Goal: Navigation & Orientation: Find specific page/section

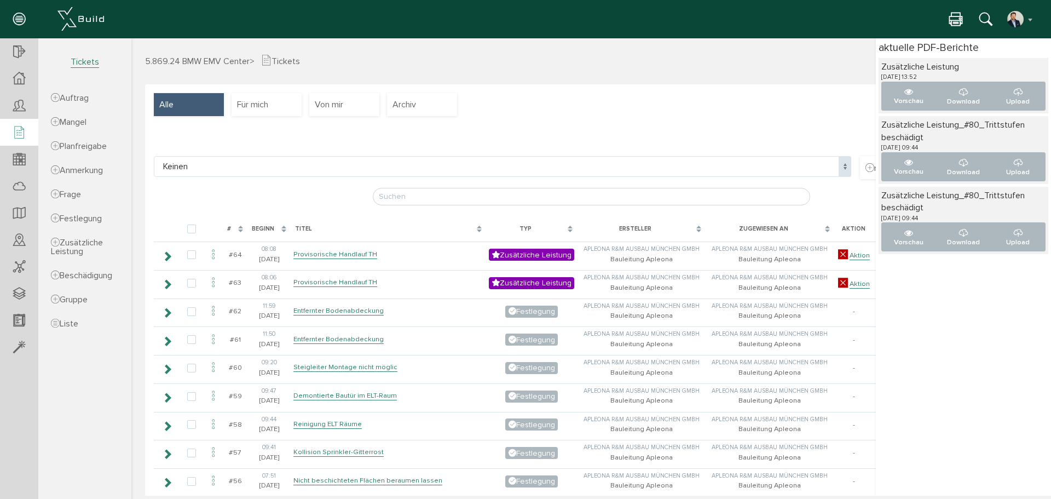
scroll to position [1698, 0]
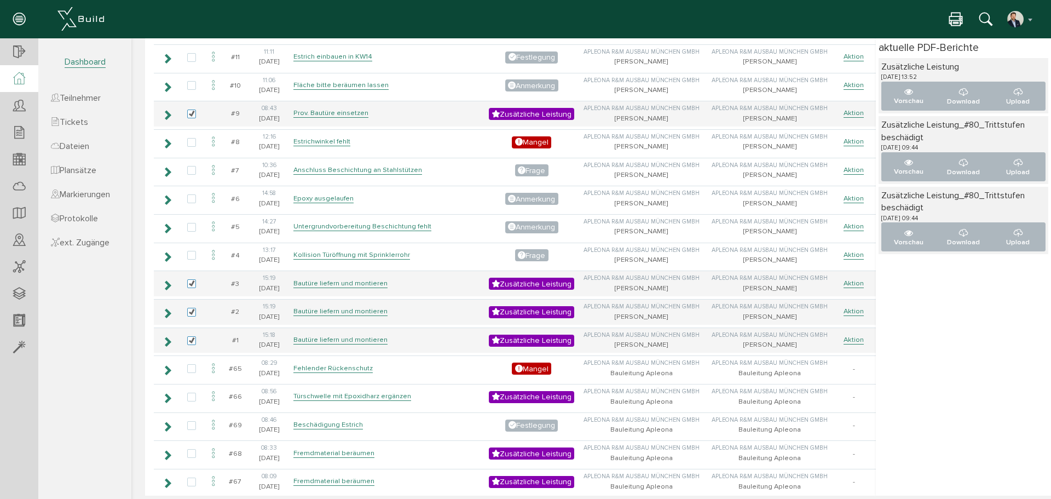
click at [22, 81] on icon at bounding box center [19, 78] width 12 height 13
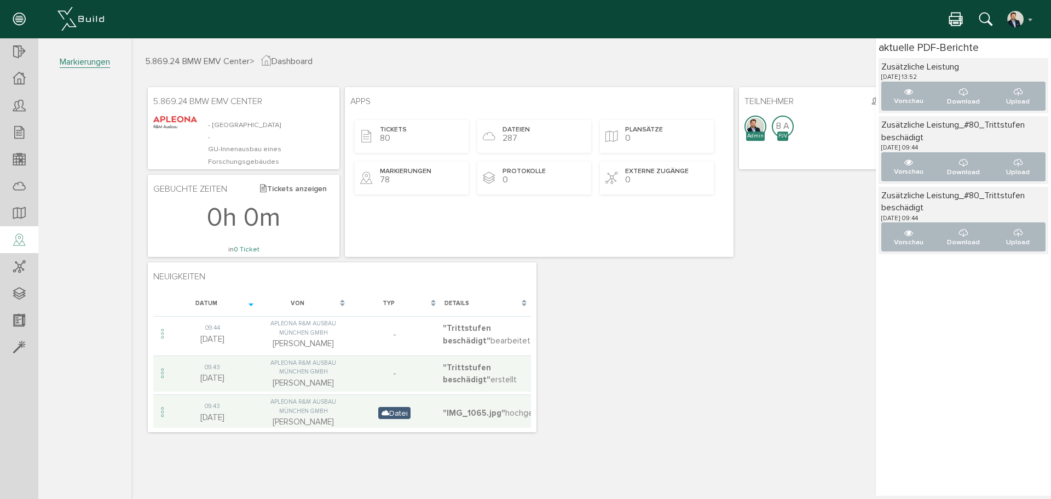
click at [21, 238] on icon at bounding box center [19, 240] width 12 height 15
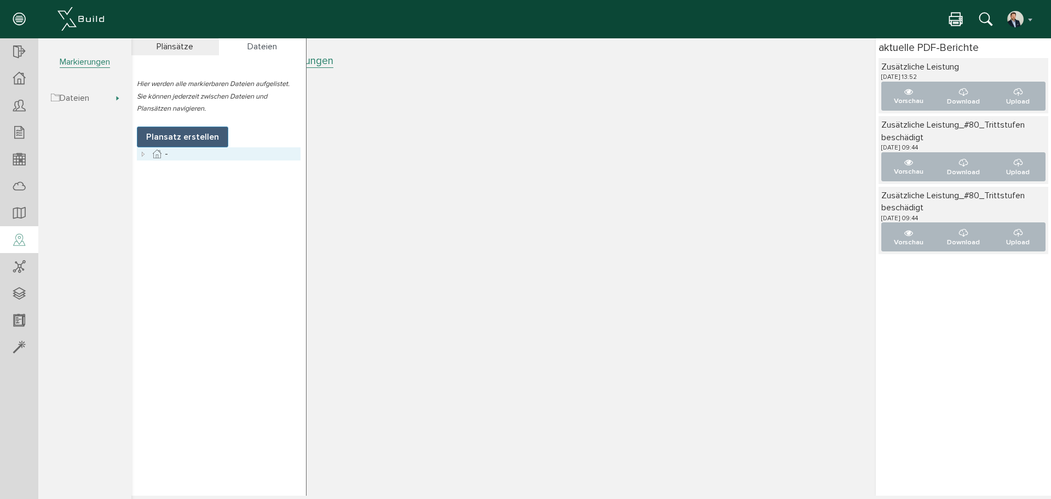
click at [141, 154] on icon at bounding box center [143, 153] width 13 height 13
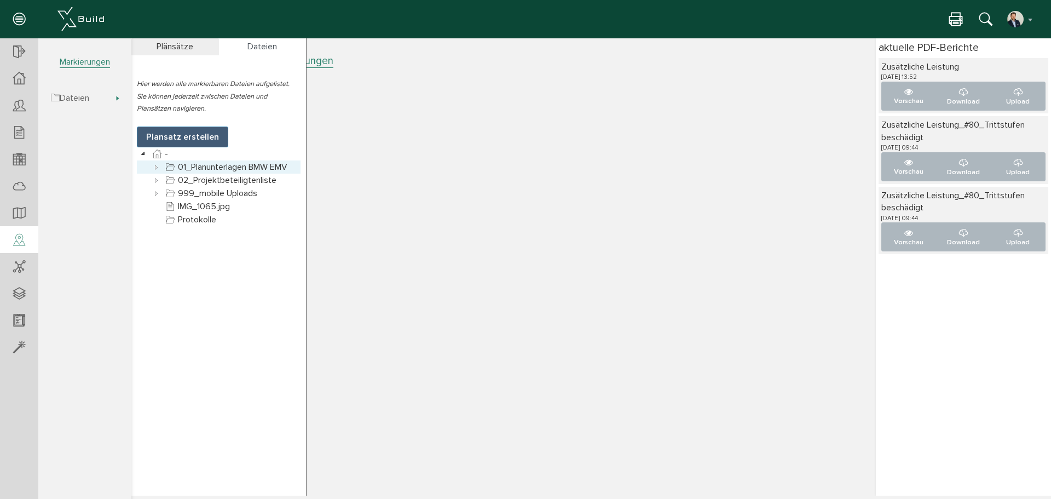
click at [160, 170] on icon at bounding box center [156, 166] width 13 height 13
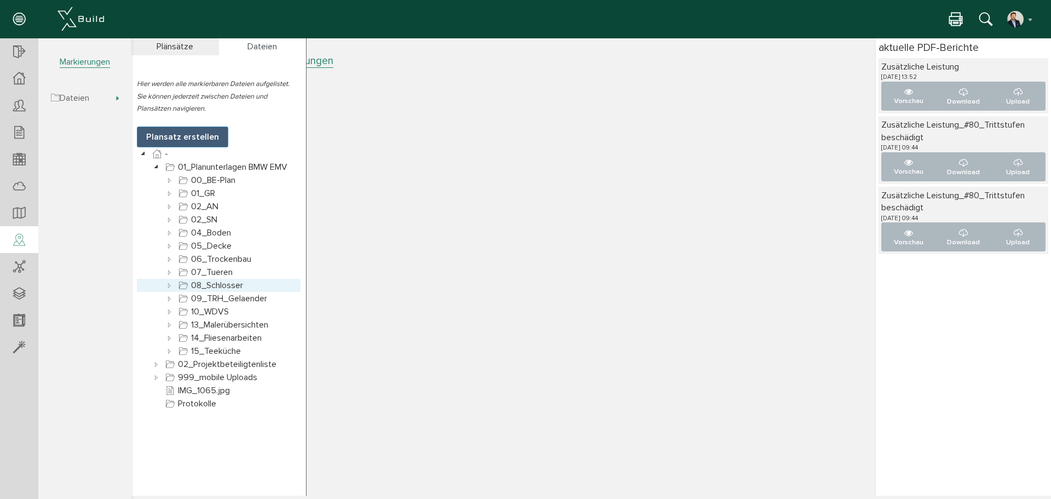
click at [168, 284] on icon at bounding box center [169, 285] width 13 height 13
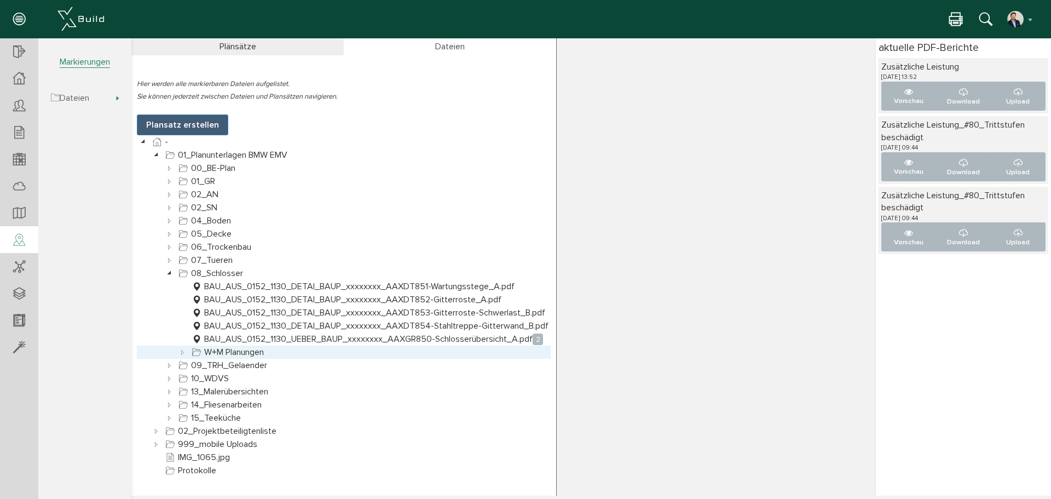
click at [185, 353] on icon at bounding box center [182, 352] width 13 height 13
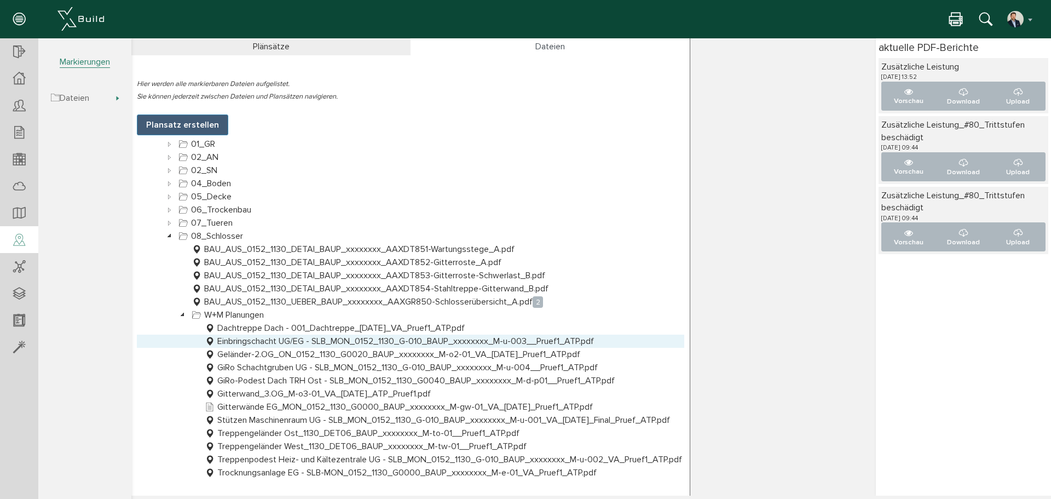
scroll to position [55, 0]
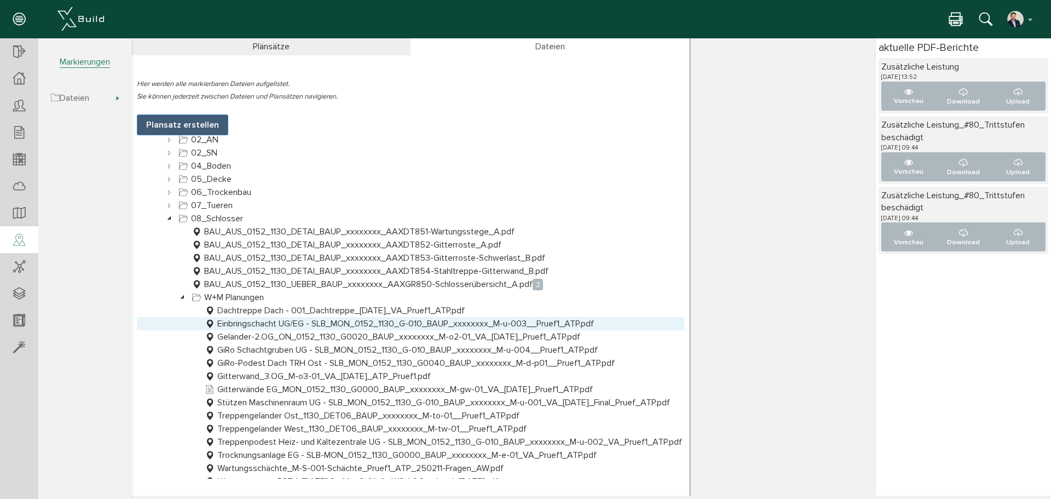
click at [267, 326] on link "Einbringschacht UG/EG - SLB_MON_0152_1130_G-010_BAUP_xxxxxxxx_M-u-003__Pruef1_A…" at bounding box center [400, 323] width 394 height 13
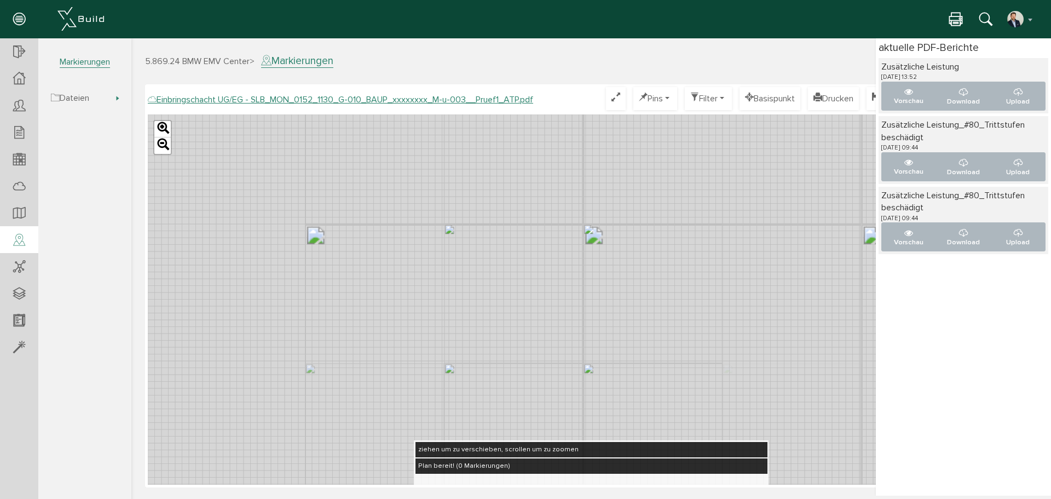
drag, startPoint x: 515, startPoint y: 228, endPoint x: 489, endPoint y: 373, distance: 147.4
click at [491, 376] on div "Leaflet" at bounding box center [591, 299] width 887 height 370
drag, startPoint x: 531, startPoint y: 232, endPoint x: 440, endPoint y: 403, distance: 194.0
click at [440, 403] on div "Leaflet" at bounding box center [591, 299] width 887 height 370
drag, startPoint x: 457, startPoint y: 270, endPoint x: 394, endPoint y: 393, distance: 137.6
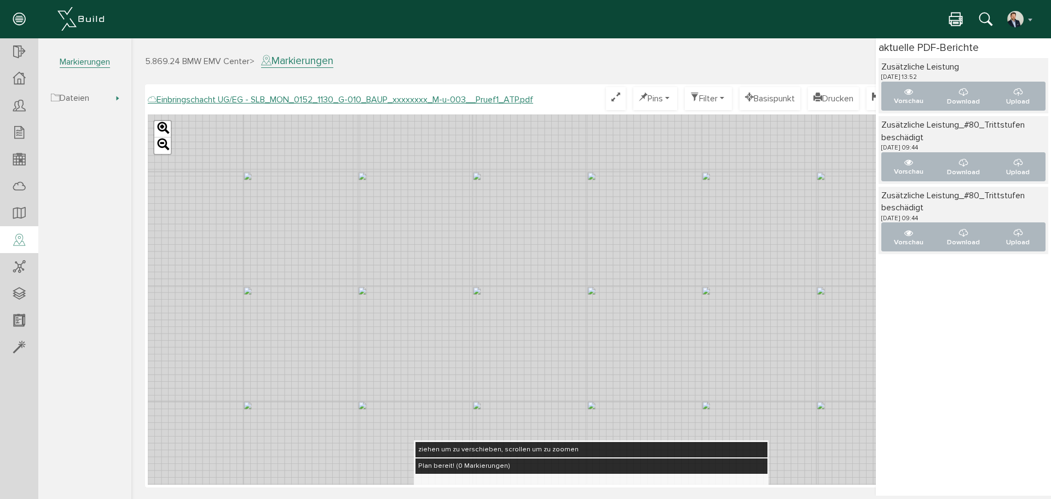
click at [394, 393] on div "Leaflet" at bounding box center [591, 299] width 887 height 370
drag, startPoint x: 479, startPoint y: 307, endPoint x: 670, endPoint y: 310, distance: 191.1
click at [670, 310] on div "Leaflet" at bounding box center [591, 299] width 887 height 370
drag, startPoint x: 670, startPoint y: 310, endPoint x: 378, endPoint y: 296, distance: 292.2
click at [378, 296] on div "Leaflet" at bounding box center [591, 299] width 887 height 370
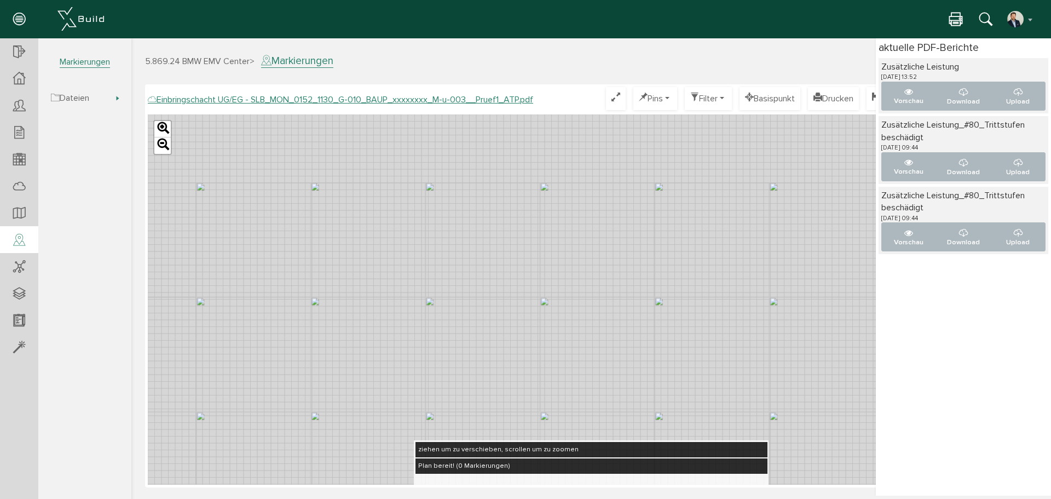
drag, startPoint x: 293, startPoint y: 280, endPoint x: 358, endPoint y: 303, distance: 68.6
click at [358, 303] on div "Leaflet" at bounding box center [591, 299] width 887 height 370
drag, startPoint x: 254, startPoint y: 293, endPoint x: 411, endPoint y: 307, distance: 157.8
click at [411, 307] on div "Leaflet" at bounding box center [591, 299] width 887 height 370
drag, startPoint x: 642, startPoint y: 346, endPoint x: 295, endPoint y: 223, distance: 368.4
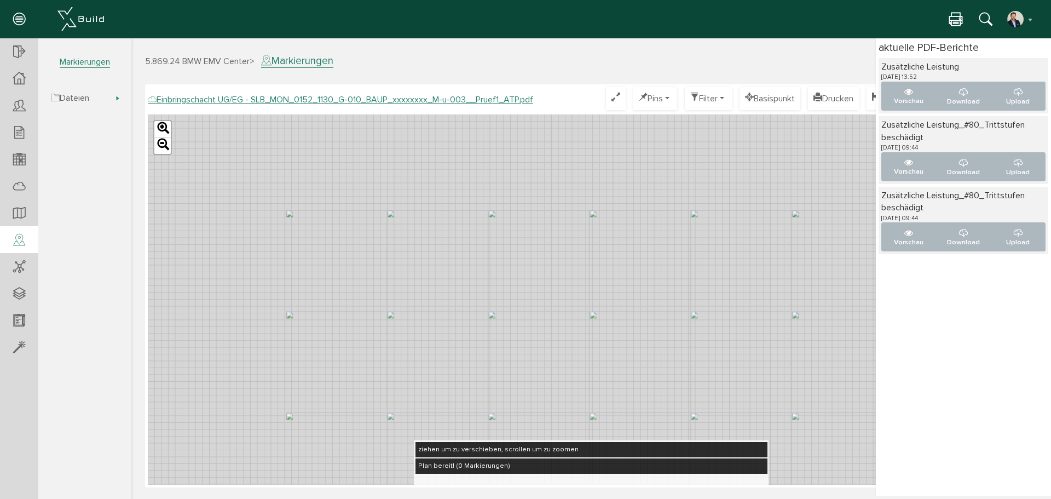
click at [295, 223] on div "Leaflet" at bounding box center [591, 299] width 887 height 370
drag, startPoint x: 457, startPoint y: 284, endPoint x: 539, endPoint y: 302, distance: 84.6
click at [539, 302] on div "Leaflet" at bounding box center [591, 299] width 887 height 370
drag, startPoint x: 491, startPoint y: 284, endPoint x: 283, endPoint y: 123, distance: 263.9
click at [283, 123] on div "Leaflet" at bounding box center [591, 299] width 887 height 370
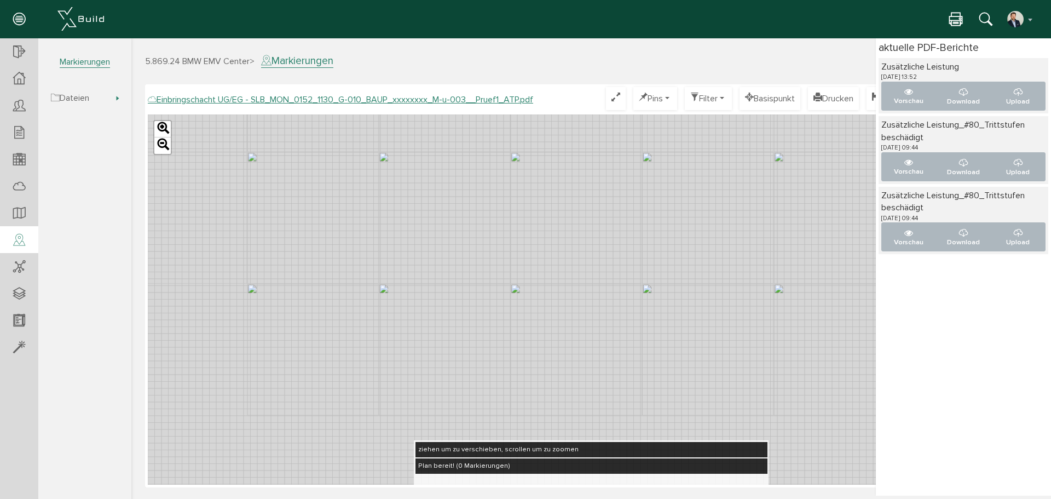
drag, startPoint x: 290, startPoint y: 274, endPoint x: 380, endPoint y: 175, distance: 133.0
click at [415, 142] on div "Leaflet" at bounding box center [591, 299] width 887 height 370
drag, startPoint x: 301, startPoint y: 271, endPoint x: 479, endPoint y: 243, distance: 180.1
click at [479, 243] on div "Leaflet" at bounding box center [591, 299] width 887 height 370
drag, startPoint x: 458, startPoint y: 283, endPoint x: 410, endPoint y: 191, distance: 103.6
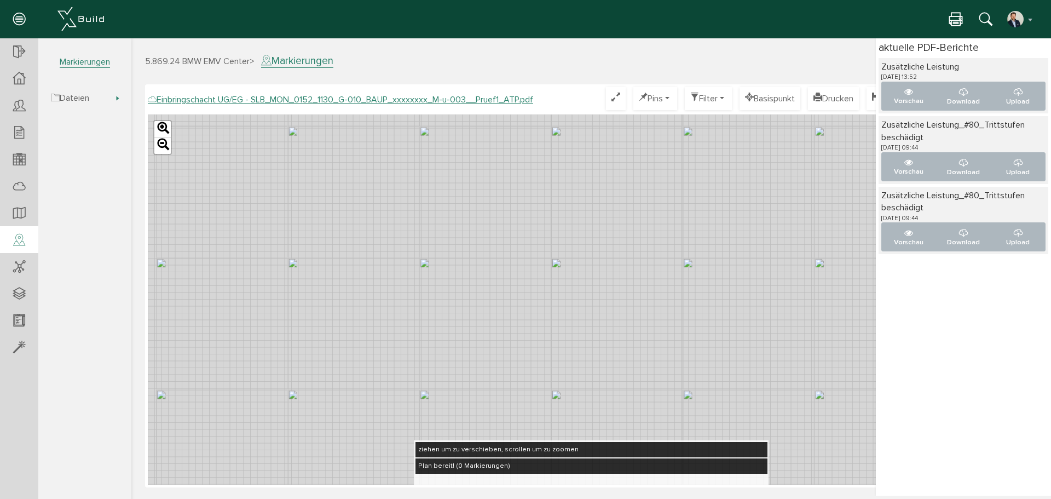
click at [410, 191] on div "Leaflet" at bounding box center [591, 299] width 887 height 370
drag, startPoint x: 444, startPoint y: 296, endPoint x: 438, endPoint y: 182, distance: 113.5
click at [433, 177] on div "Leaflet" at bounding box center [591, 299] width 887 height 370
drag, startPoint x: 533, startPoint y: 284, endPoint x: 523, endPoint y: 175, distance: 108.9
click at [522, 177] on div "Leaflet" at bounding box center [591, 299] width 887 height 370
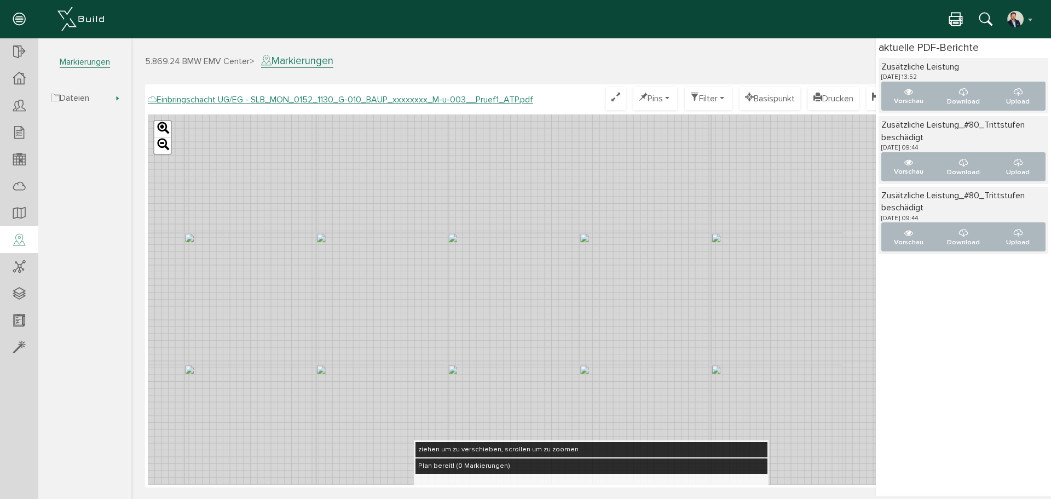
drag, startPoint x: 569, startPoint y: 271, endPoint x: 265, endPoint y: 287, distance: 304.4
click at [265, 287] on div "Leaflet" at bounding box center [591, 299] width 887 height 370
drag, startPoint x: 530, startPoint y: 234, endPoint x: 466, endPoint y: 400, distance: 177.7
click at [466, 400] on div "Leaflet" at bounding box center [591, 299] width 887 height 370
drag, startPoint x: 513, startPoint y: 268, endPoint x: 393, endPoint y: 431, distance: 201.8
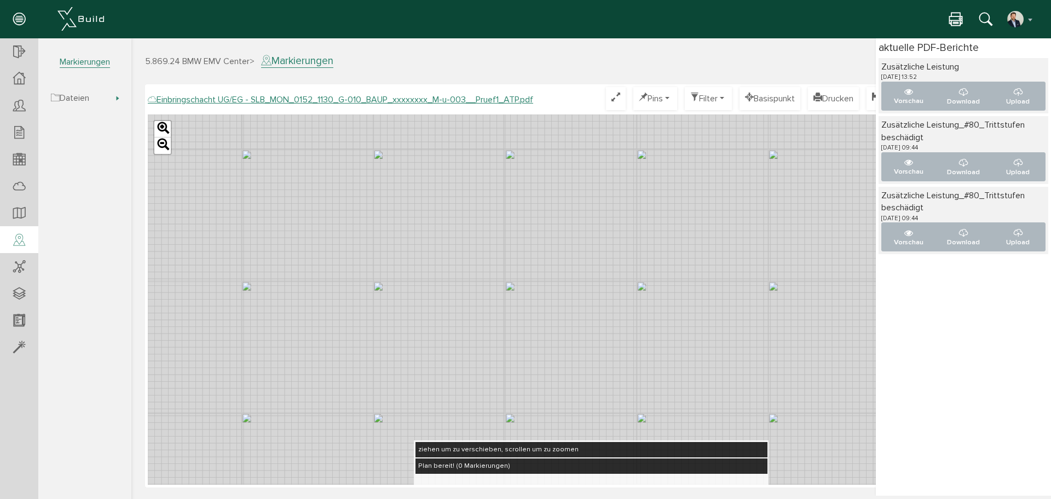
click at [393, 431] on div "Leaflet" at bounding box center [591, 299] width 887 height 370
drag, startPoint x: 437, startPoint y: 194, endPoint x: 407, endPoint y: 317, distance: 126.7
click at [407, 317] on div "Leaflet" at bounding box center [591, 299] width 887 height 370
drag, startPoint x: 543, startPoint y: 346, endPoint x: 469, endPoint y: 274, distance: 103.4
click at [469, 274] on div "Leaflet" at bounding box center [591, 299] width 887 height 370
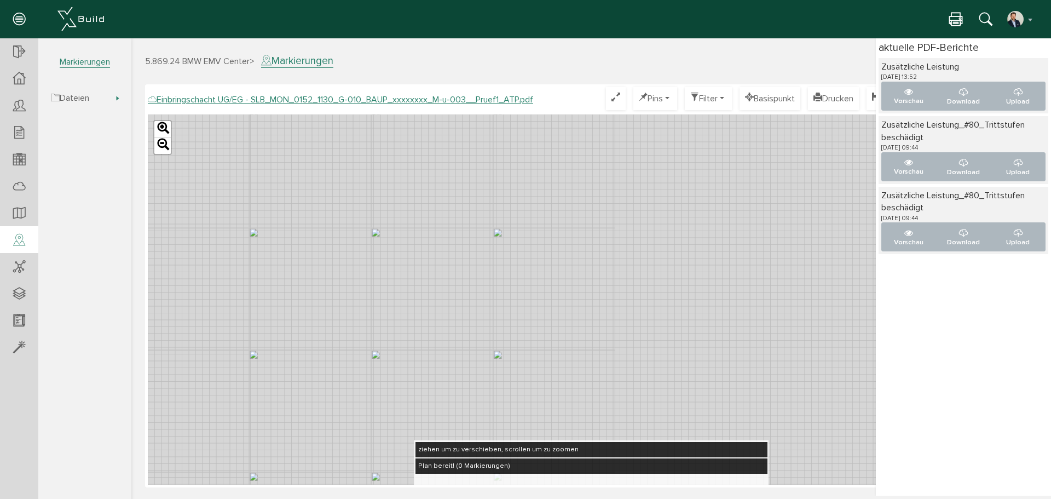
drag, startPoint x: 513, startPoint y: 265, endPoint x: 511, endPoint y: 285, distance: 20.9
click at [511, 285] on div "Leaflet" at bounding box center [591, 299] width 887 height 370
drag, startPoint x: 324, startPoint y: 243, endPoint x: 683, endPoint y: 238, distance: 359.8
click at [683, 238] on div "Leaflet" at bounding box center [591, 299] width 887 height 370
drag, startPoint x: 421, startPoint y: 313, endPoint x: 434, endPoint y: 185, distance: 128.3
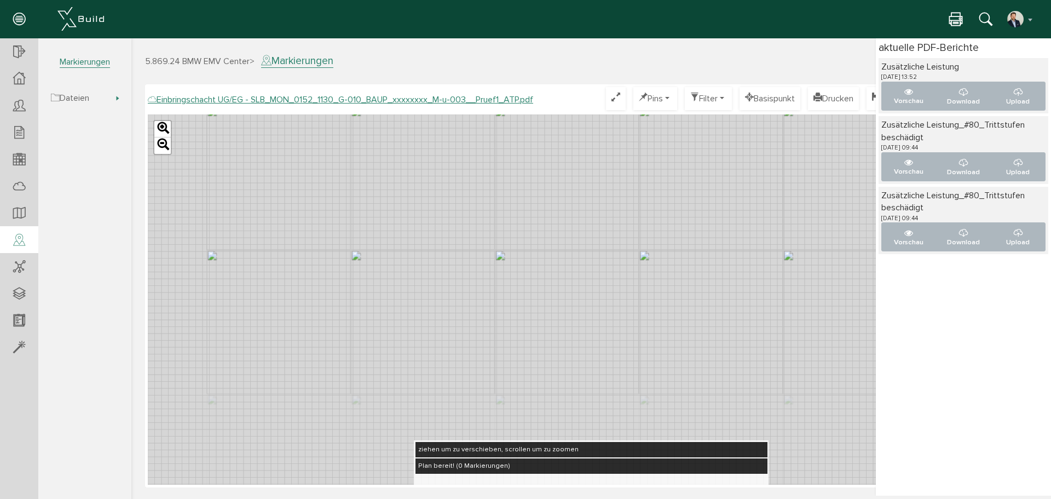
click at [434, 185] on div "Leaflet" at bounding box center [591, 299] width 887 height 370
drag, startPoint x: 472, startPoint y: 225, endPoint x: 326, endPoint y: 398, distance: 226.3
click at [326, 398] on div "Leaflet" at bounding box center [591, 299] width 887 height 370
drag, startPoint x: 546, startPoint y: 240, endPoint x: 510, endPoint y: 319, distance: 86.7
click at [510, 319] on div "Leaflet" at bounding box center [591, 299] width 887 height 370
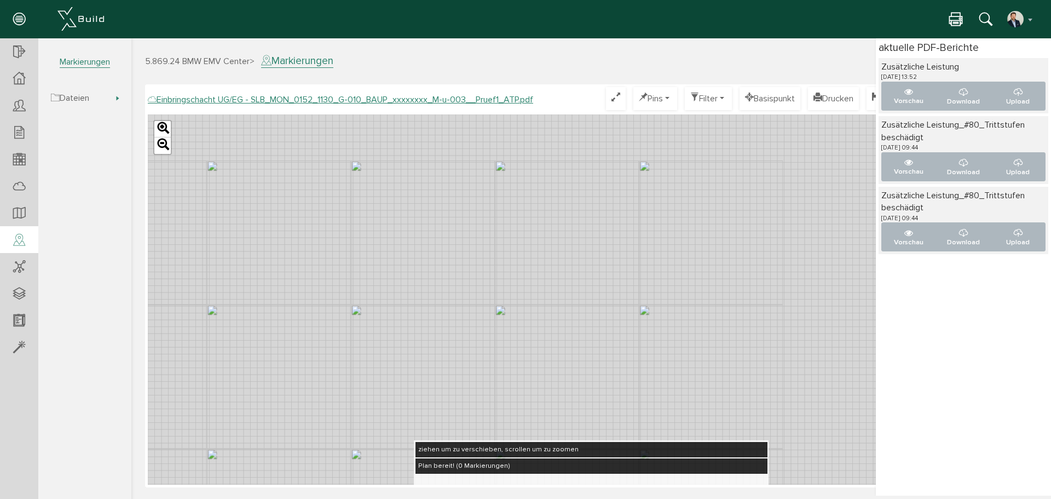
drag, startPoint x: 465, startPoint y: 298, endPoint x: 530, endPoint y: 292, distance: 64.4
click at [530, 292] on div "Leaflet" at bounding box center [591, 299] width 887 height 370
